Goal: Task Accomplishment & Management: Use online tool/utility

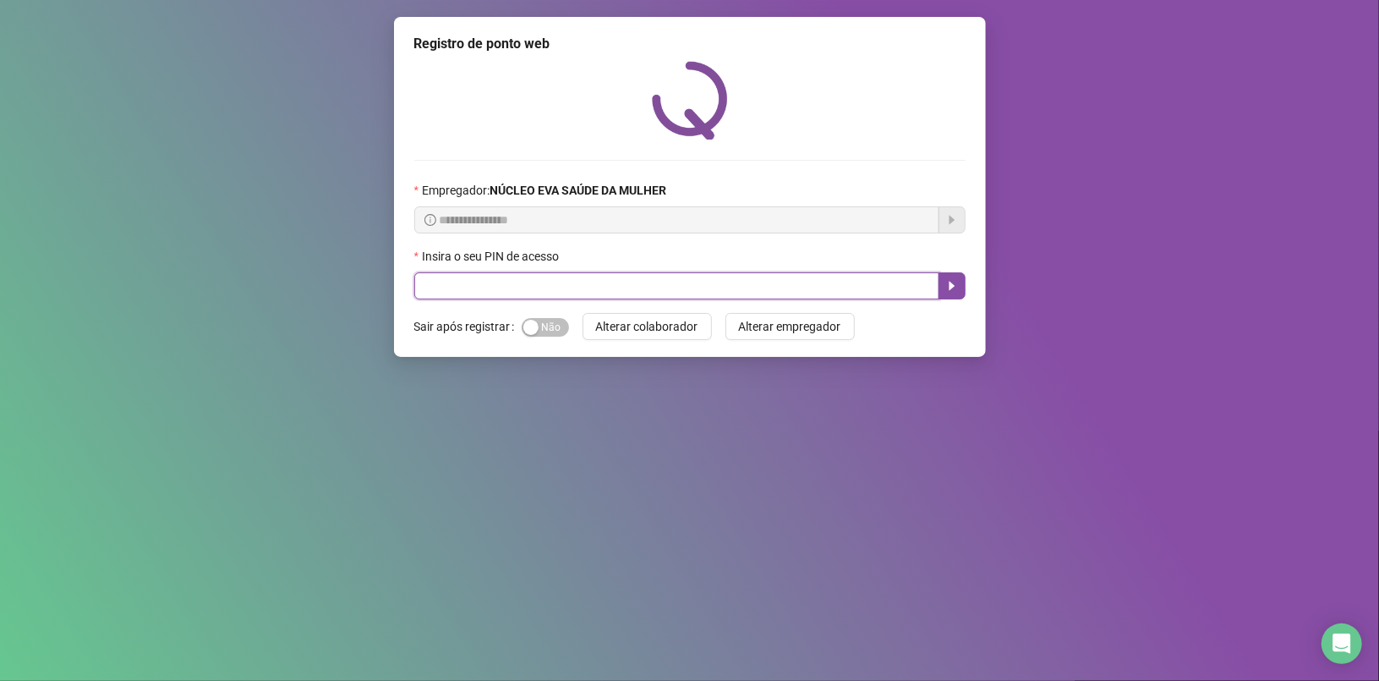
click at [646, 282] on input "text" at bounding box center [676, 285] width 525 height 27
type input "*****"
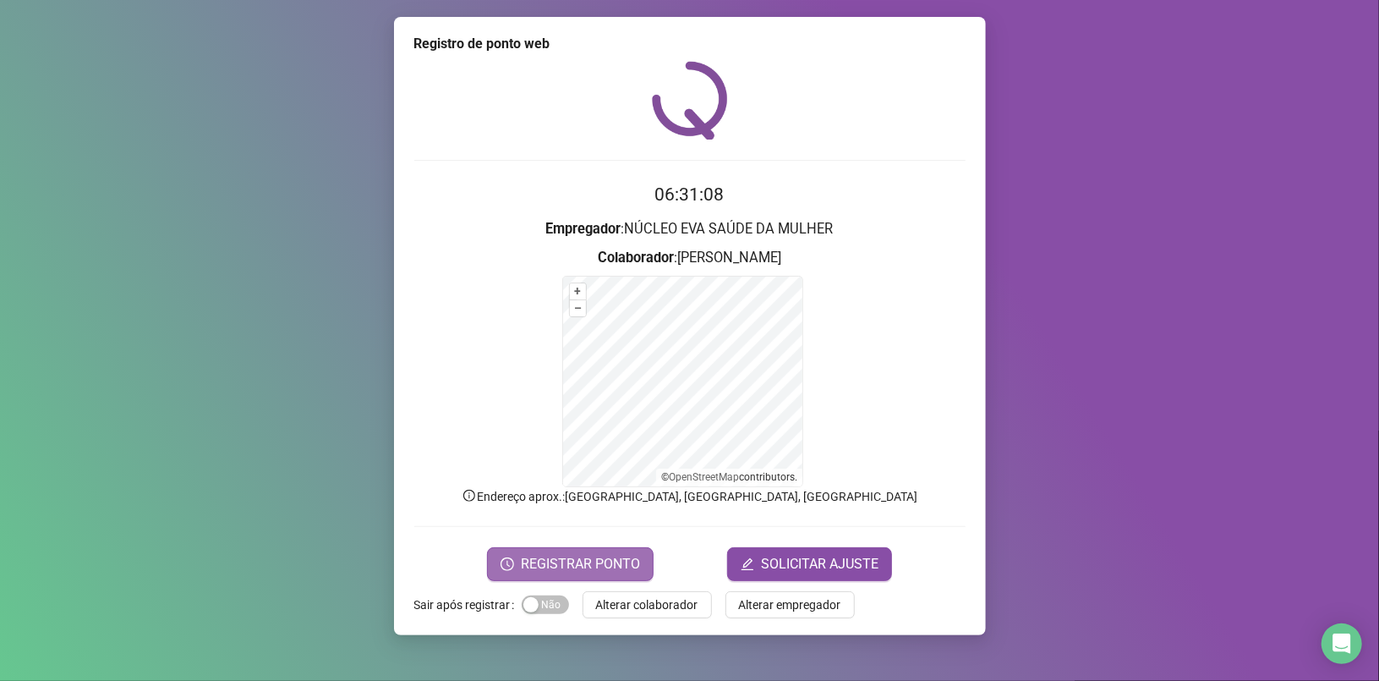
click at [523, 557] on button "REGISTRAR PONTO" at bounding box center [570, 564] width 167 height 34
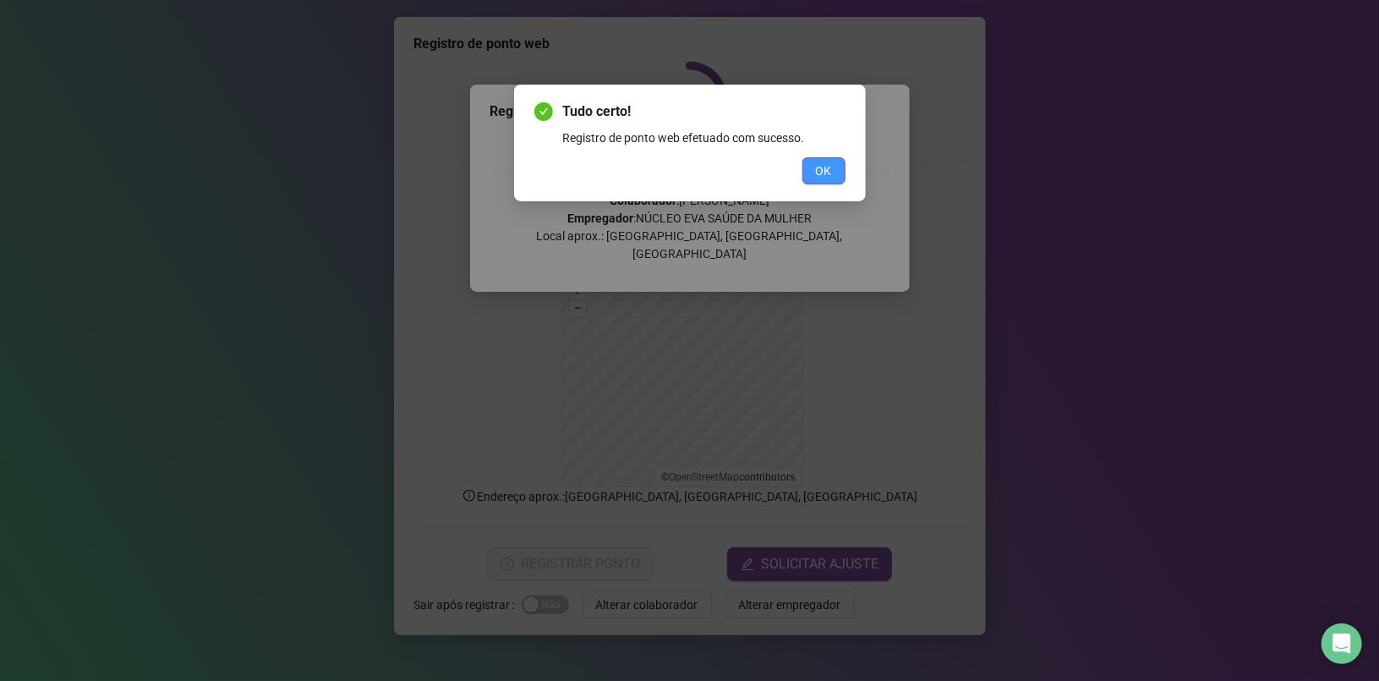
click at [816, 173] on span "OK" at bounding box center [824, 171] width 16 height 19
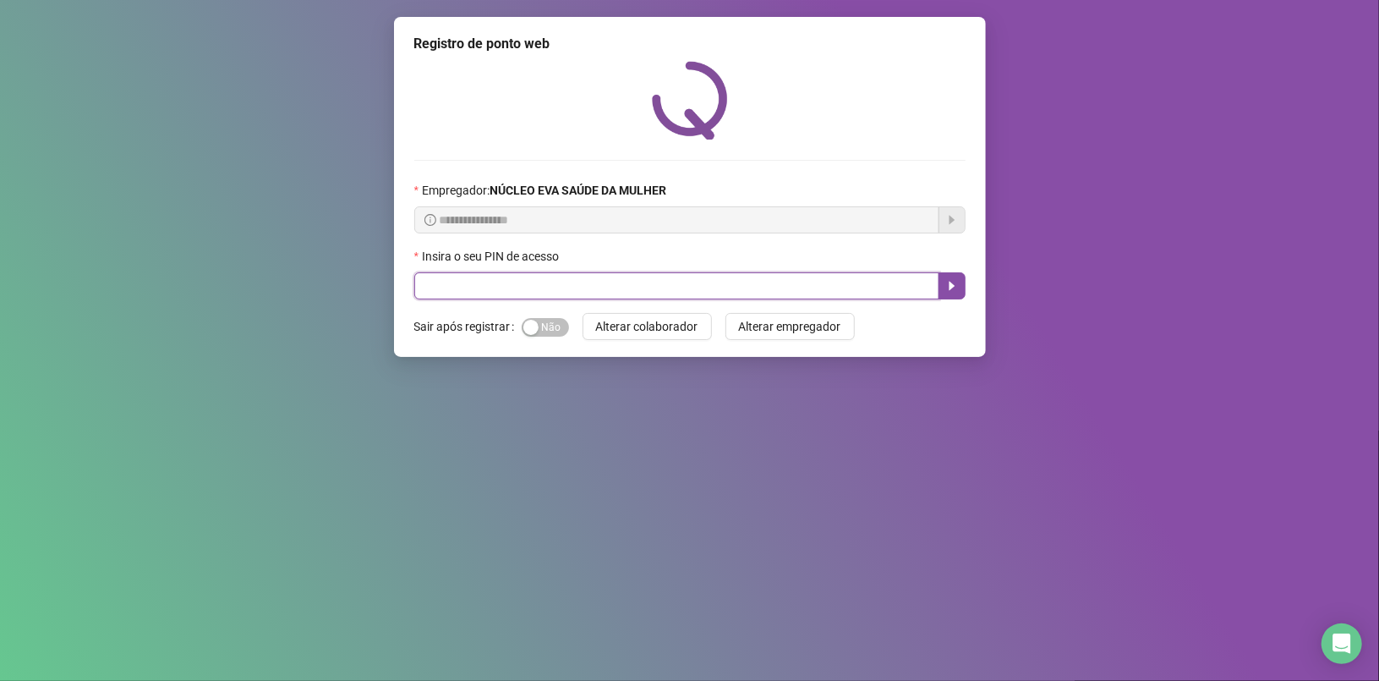
click at [540, 279] on input "text" at bounding box center [676, 285] width 525 height 27
type input "*****"
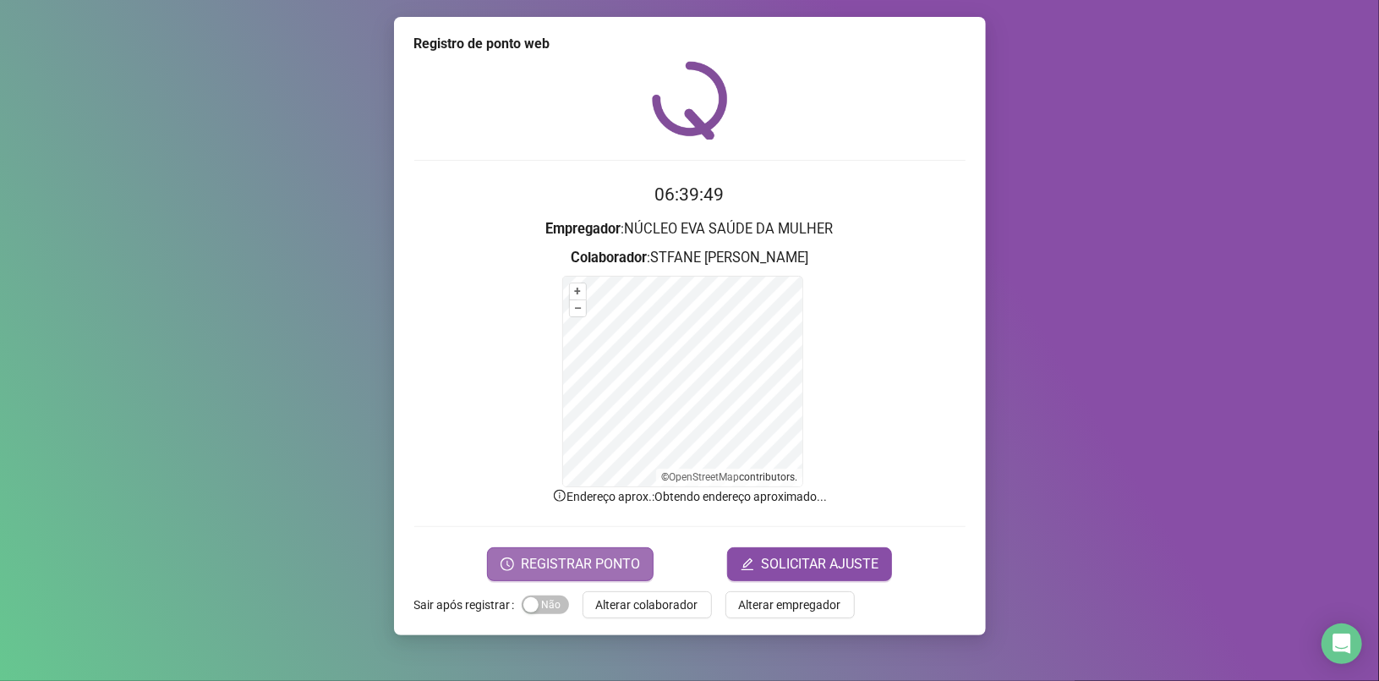
click at [582, 560] on span "REGISTRAR PONTO" at bounding box center [580, 564] width 119 height 20
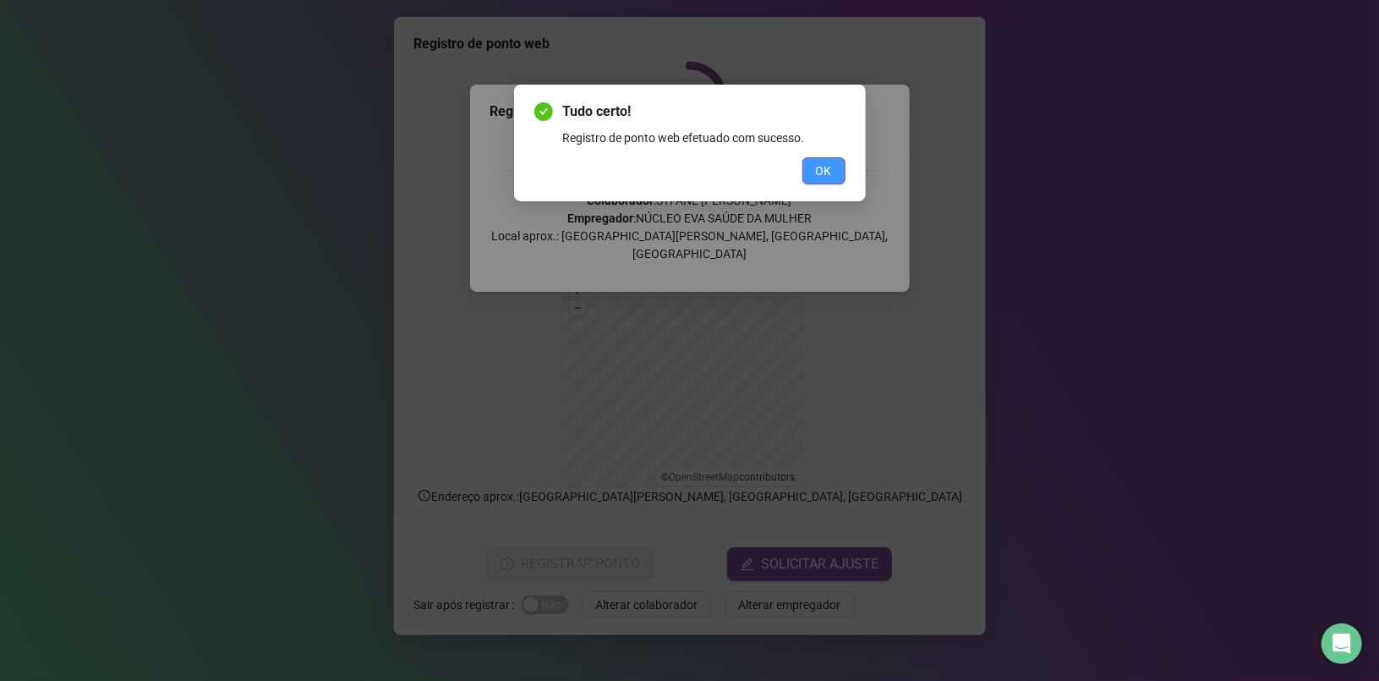
click at [813, 164] on button "OK" at bounding box center [824, 170] width 43 height 27
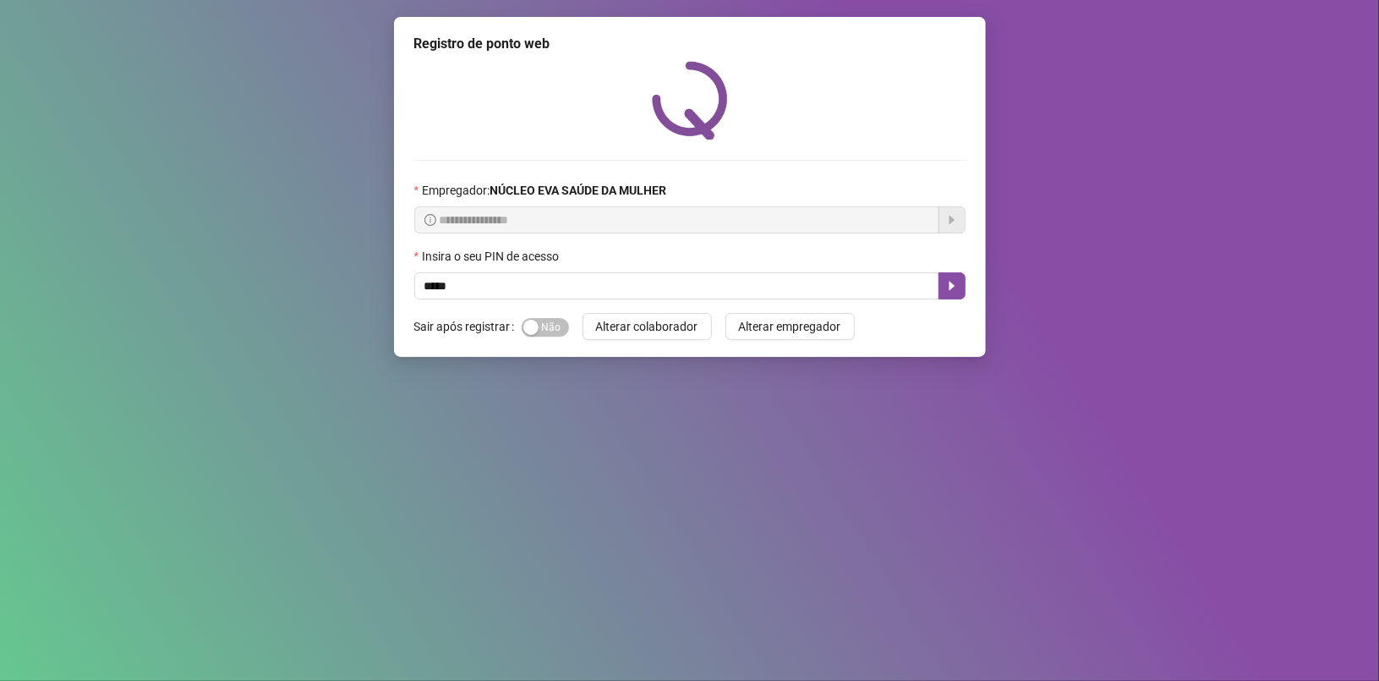
type input "*****"
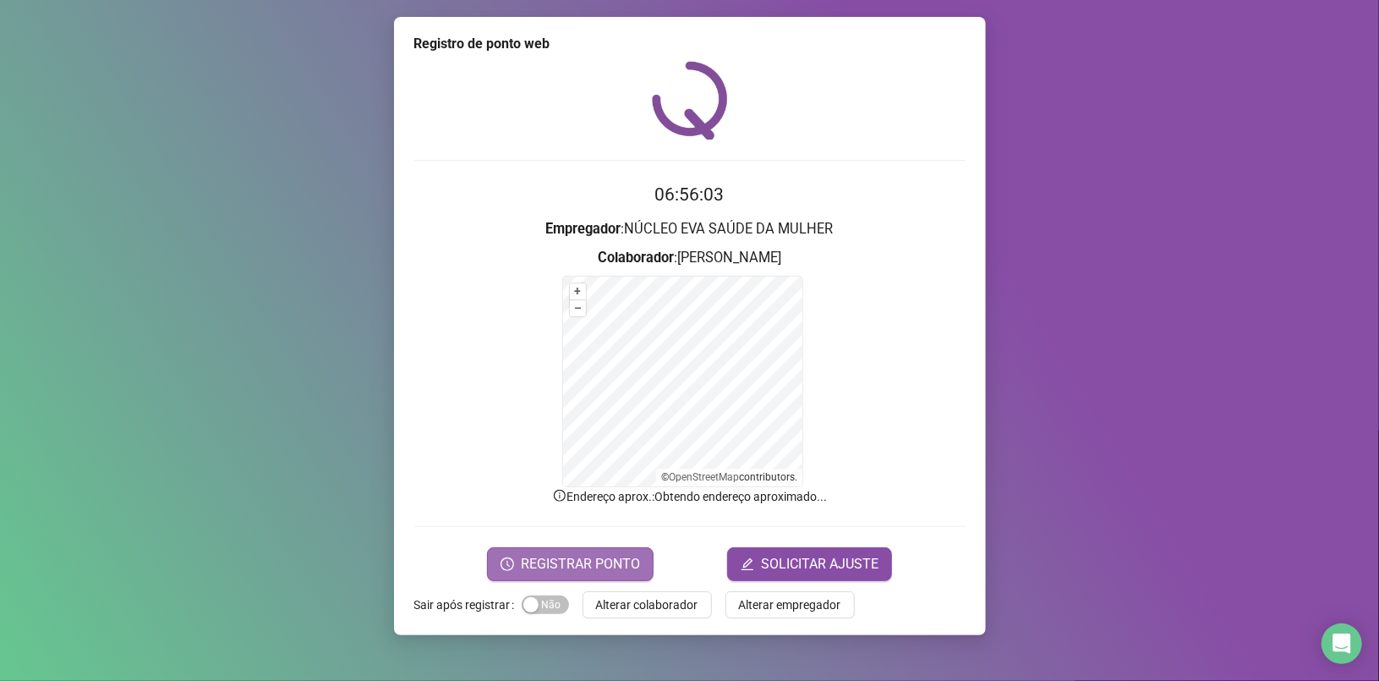
click at [532, 556] on span "REGISTRAR PONTO" at bounding box center [580, 564] width 119 height 20
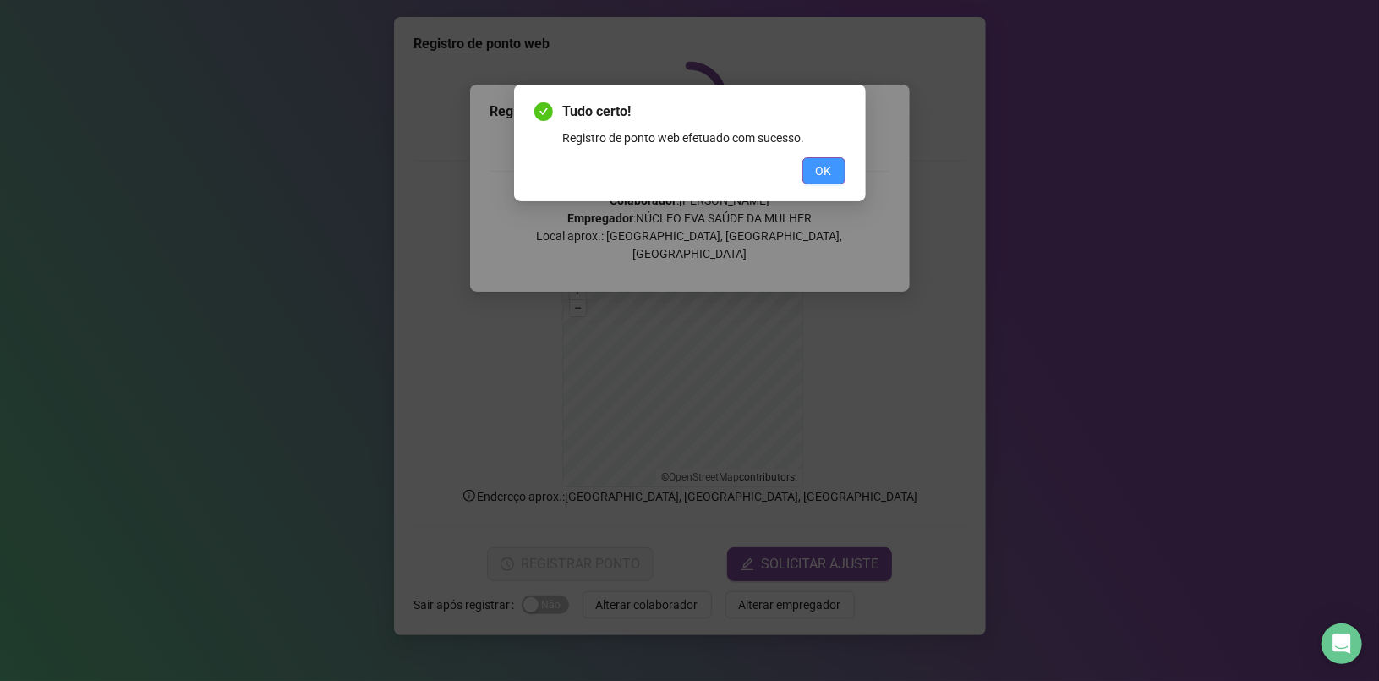
drag, startPoint x: 821, startPoint y: 161, endPoint x: 806, endPoint y: 174, distance: 20.4
click at [822, 162] on span "OK" at bounding box center [824, 171] width 16 height 19
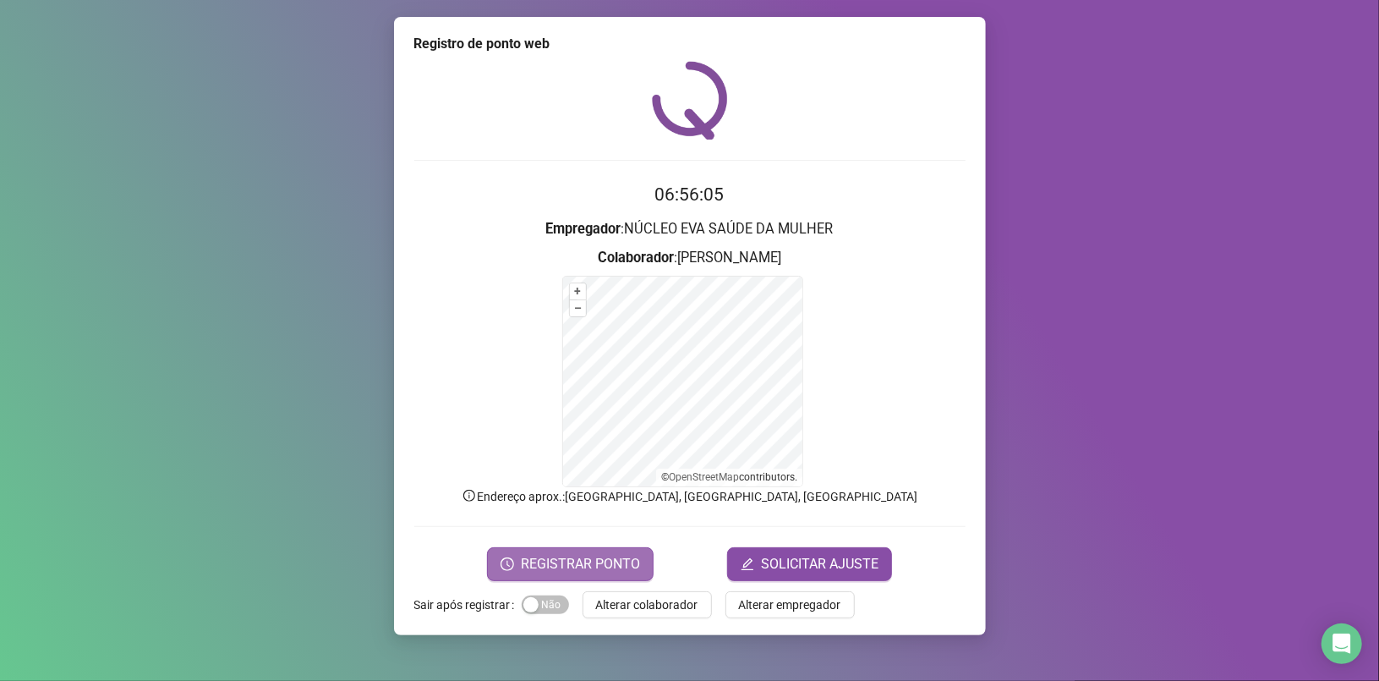
click at [572, 568] on span "REGISTRAR PONTO" at bounding box center [580, 564] width 119 height 20
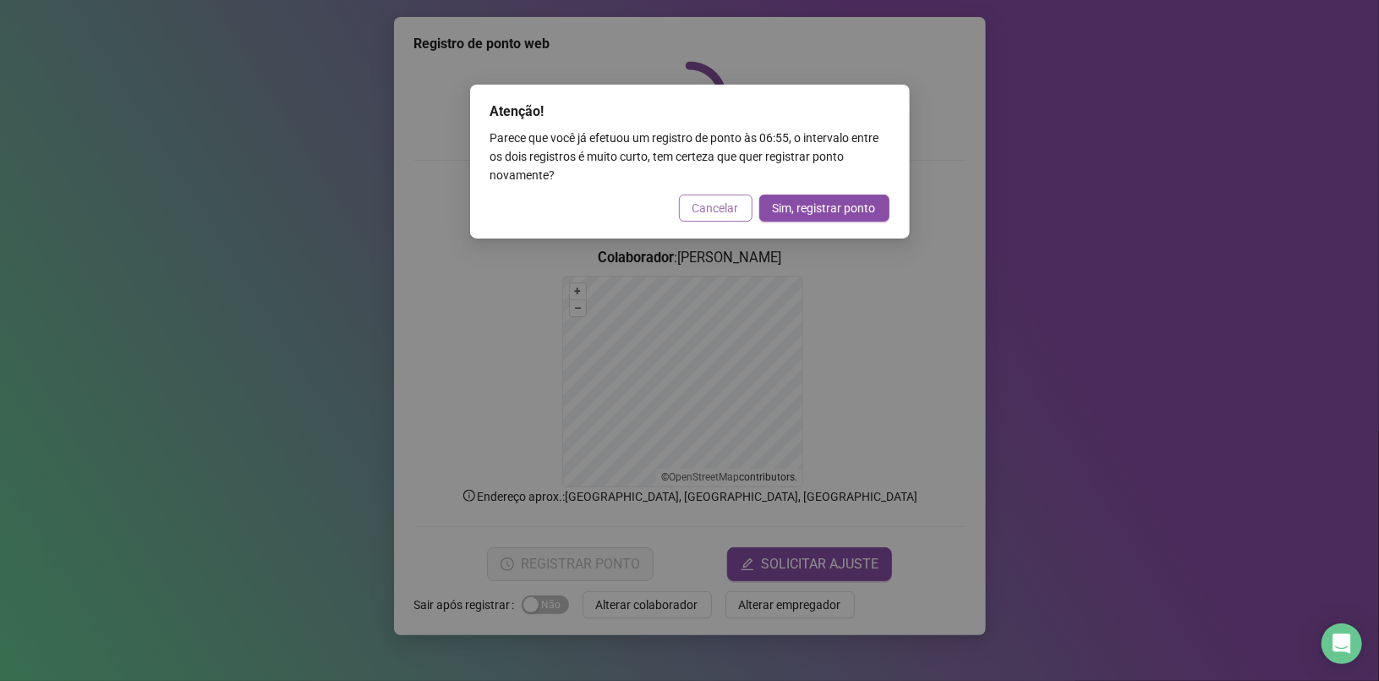
click at [737, 207] on span "Cancelar" at bounding box center [716, 208] width 47 height 19
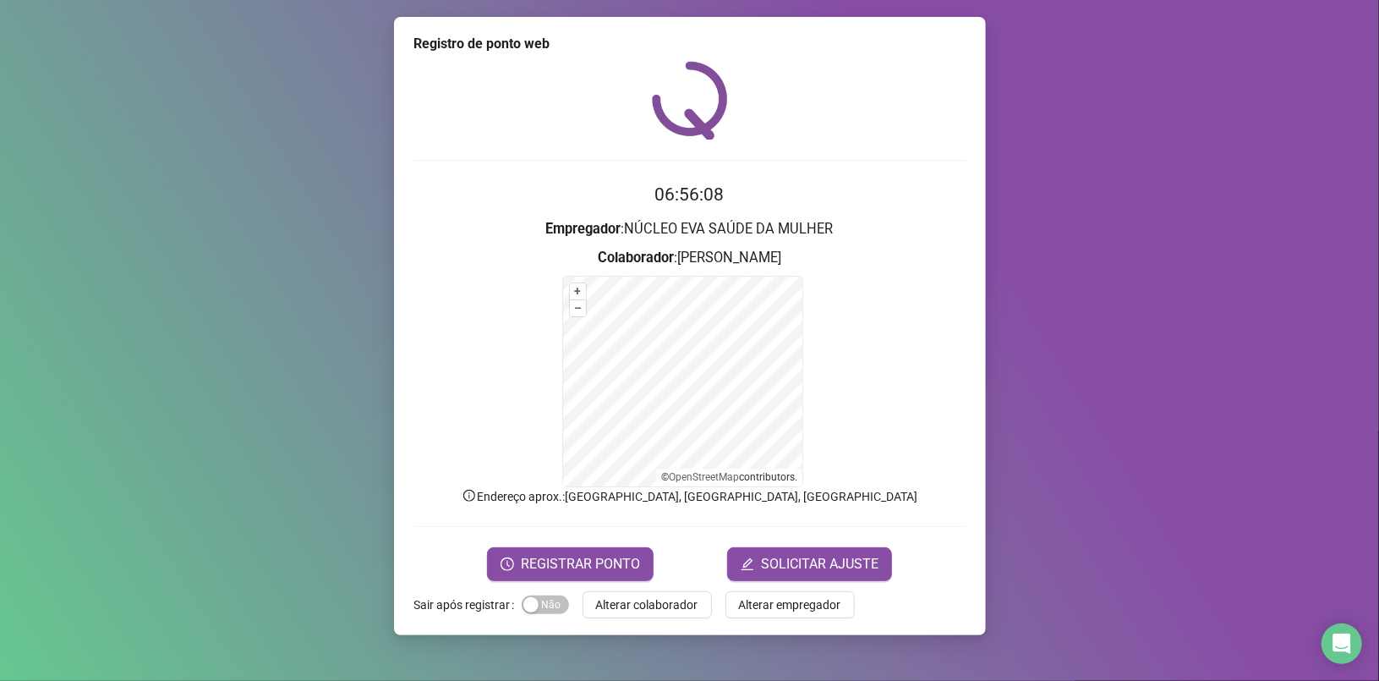
drag, startPoint x: 540, startPoint y: 557, endPoint x: 513, endPoint y: 328, distance: 230.8
click at [540, 557] on span "REGISTRAR PONTO" at bounding box center [580, 564] width 119 height 20
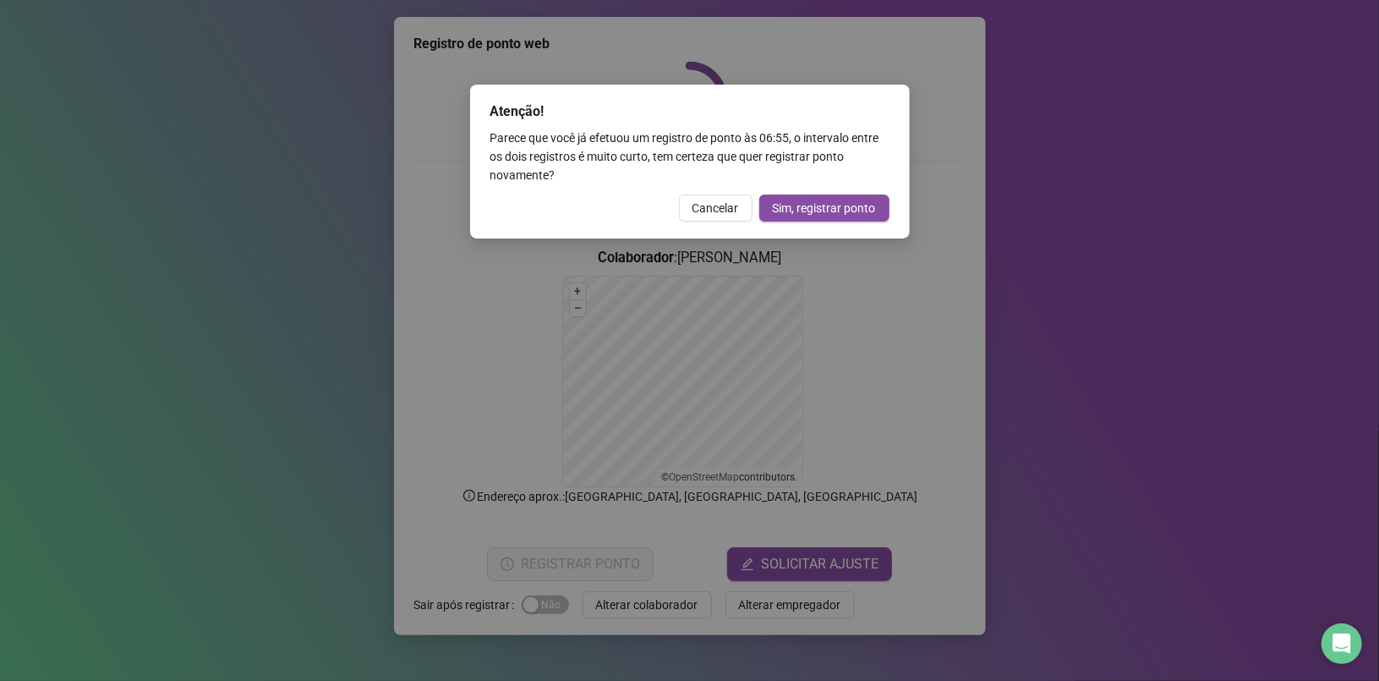
drag, startPoint x: 714, startPoint y: 204, endPoint x: 537, endPoint y: 32, distance: 246.4
click at [714, 204] on span "Cancelar" at bounding box center [716, 208] width 47 height 19
